Goal: Task Accomplishment & Management: Manage account settings

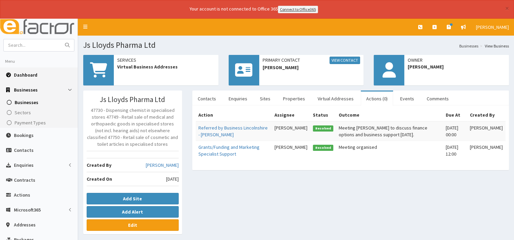
click at [28, 73] on span "Dashboard" at bounding box center [25, 75] width 23 height 6
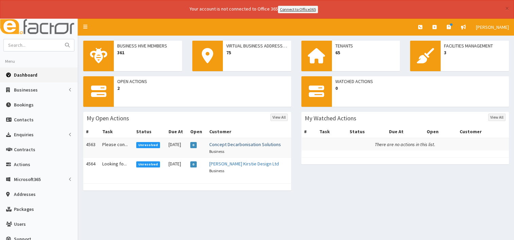
click at [240, 142] on link "Concept Decarbonisation Solutions" at bounding box center [245, 145] width 72 height 6
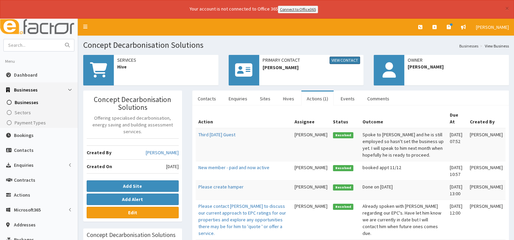
click at [341, 60] on link "View Contact" at bounding box center [344, 60] width 31 height 7
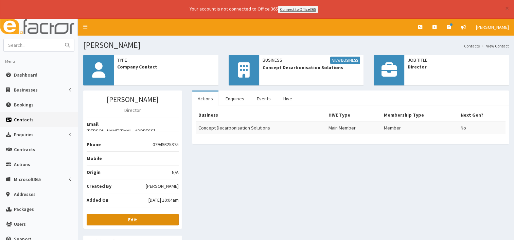
click at [138, 214] on link "Edit" at bounding box center [133, 220] width 92 height 12
click at [342, 58] on link "View Business" at bounding box center [345, 60] width 30 height 7
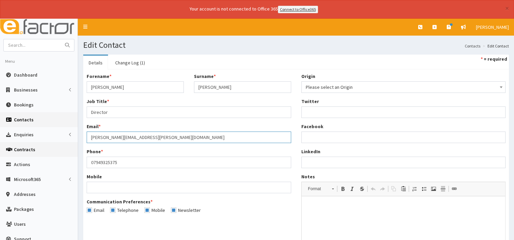
drag, startPoint x: 189, startPoint y: 135, endPoint x: 70, endPoint y: 143, distance: 119.8
click at [70, 143] on div "E Toggle navigation Quick Create Create Business Create Booking Create Contact" at bounding box center [257, 175] width 514 height 312
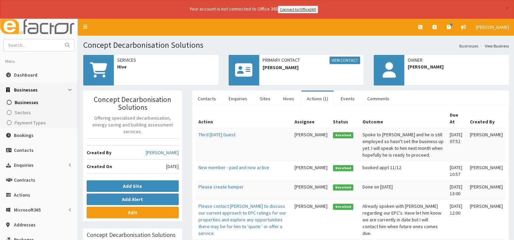
click at [316, 95] on link "Actions (1)" at bounding box center [317, 99] width 32 height 14
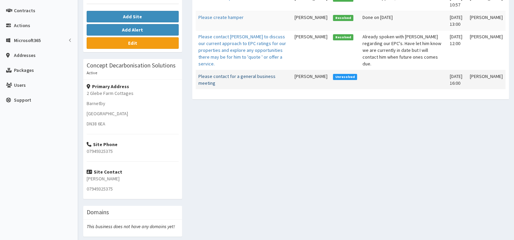
click at [234, 76] on link "Please contact for a general business meeting" at bounding box center [236, 79] width 77 height 13
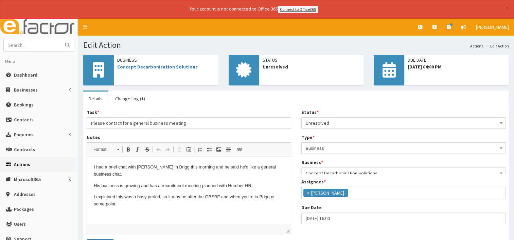
scroll to position [23, 0]
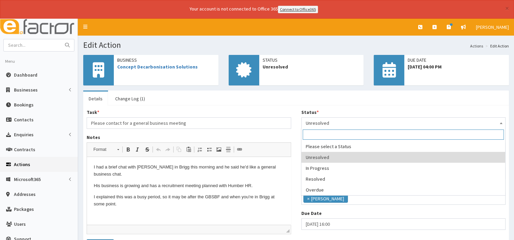
click at [500, 123] on span at bounding box center [500, 123] width 7 height 10
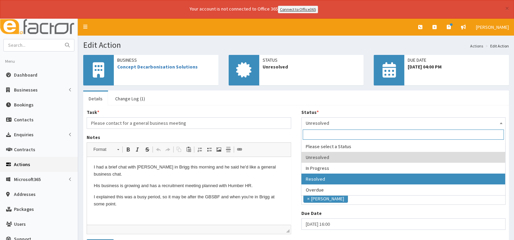
select select "3"
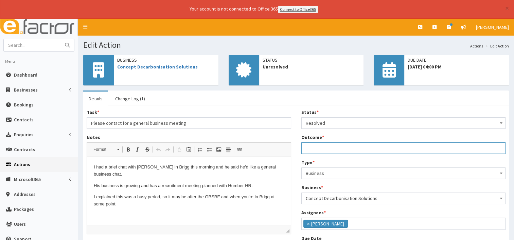
click at [314, 149] on input "Outcome *" at bounding box center [403, 149] width 204 height 12
drag, startPoint x: 363, startPoint y: 148, endPoint x: 274, endPoint y: 146, distance: 88.7
click at [274, 146] on div "Task * Please contact for a general business meeting Notes <p>I had a brief cha…" at bounding box center [295, 184] width 429 height 151
type input "emailed to arrange a meeting"
click at [133, 200] on p "I explained this was a busy period, so it may be after the GBSBF and when you'r…" at bounding box center [189, 201] width 190 height 14
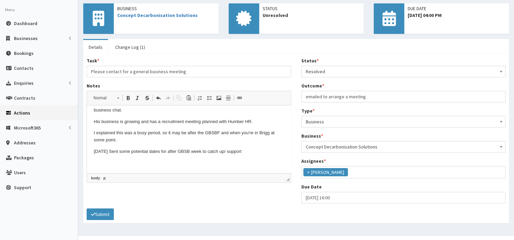
scroll to position [63, 0]
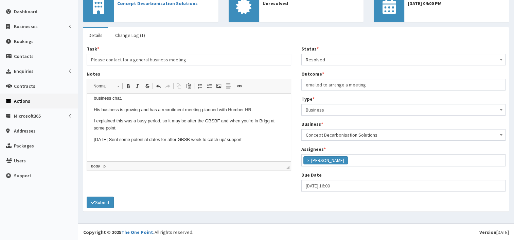
click at [104, 202] on button "Submit" at bounding box center [100, 203] width 27 height 12
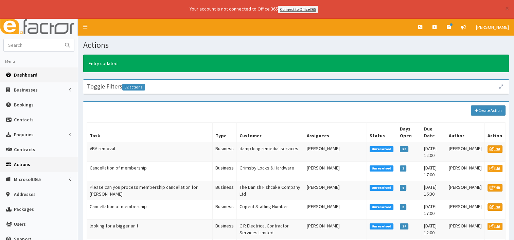
click at [29, 74] on span "Dashboard" at bounding box center [25, 75] width 23 height 6
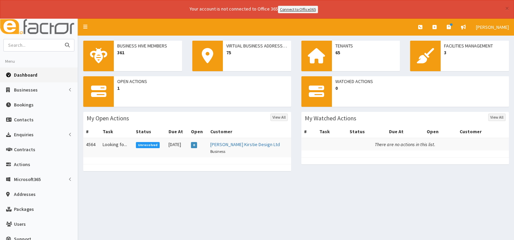
click at [15, 42] on input "text" at bounding box center [32, 45] width 57 height 12
type input "g tech"
click at [60, 39] on button "submit" at bounding box center [67, 45] width 14 height 12
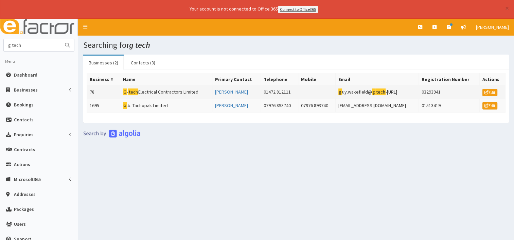
click at [167, 93] on td "G - tech Electrical Contractors Limited" at bounding box center [166, 93] width 92 height 14
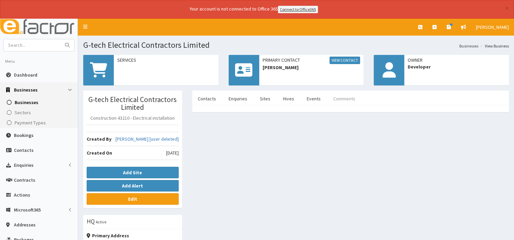
drag, startPoint x: 334, startPoint y: 103, endPoint x: 336, endPoint y: 98, distance: 5.5
click at [334, 102] on link "Comments" at bounding box center [344, 99] width 33 height 14
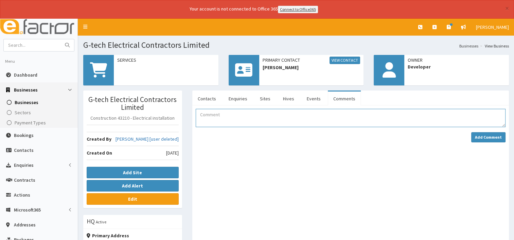
click at [200, 115] on textarea "Comment" at bounding box center [351, 118] width 310 height 18
click at [327, 113] on textarea "23/092025 Referral from Donna at NELC as Guy is interested in grwith grant - dr…" at bounding box center [351, 118] width 310 height 18
type textarea "23/092025 Referral from Donna at NELC as Guy is interested in growth grant - dr…"
click at [489, 138] on strong "Add Comment" at bounding box center [488, 137] width 27 height 5
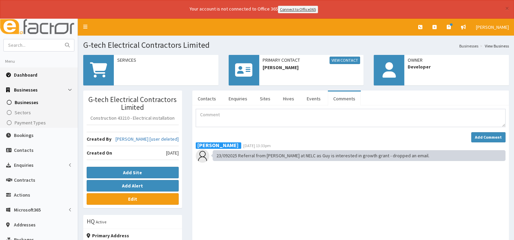
click at [35, 75] on span "Dashboard" at bounding box center [25, 75] width 23 height 6
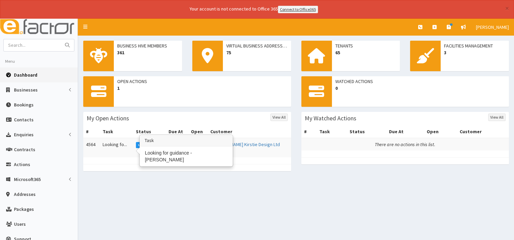
click at [119, 144] on td "Looking fo..." at bounding box center [116, 147] width 33 height 19
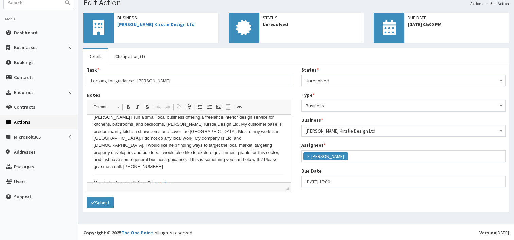
scroll to position [11, 0]
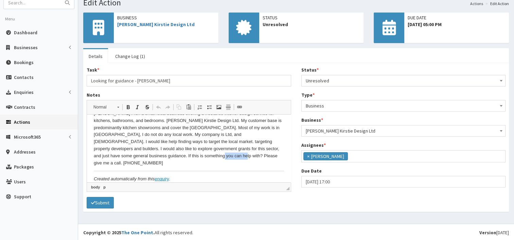
drag, startPoint x: 195, startPoint y: 155, endPoint x: 167, endPoint y: 157, distance: 27.6
click at [167, 157] on p "[PERSON_NAME] I run a small local business offering a freelance interior design…" at bounding box center [189, 138] width 190 height 56
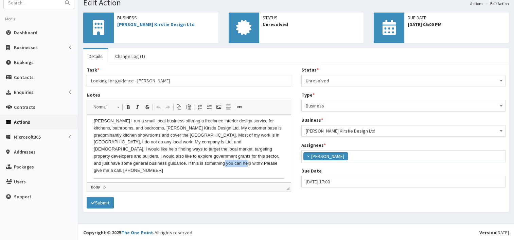
scroll to position [0, 0]
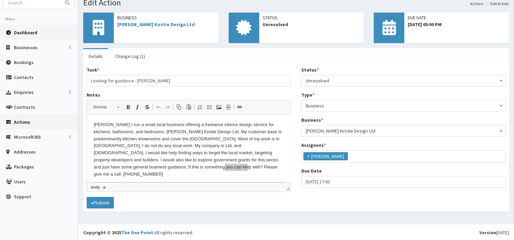
click at [24, 33] on span "Dashboard" at bounding box center [25, 33] width 23 height 6
